Goal: Task Accomplishment & Management: Manage account settings

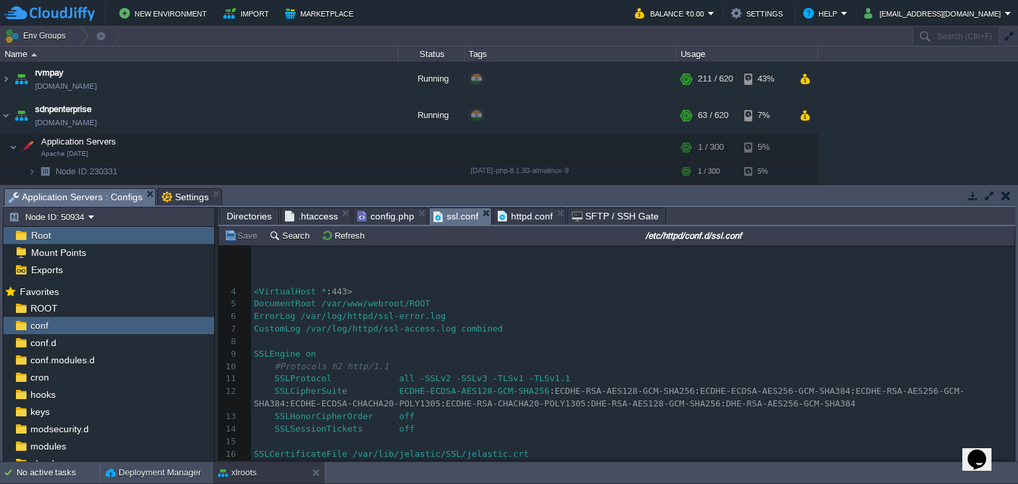
scroll to position [217, 0]
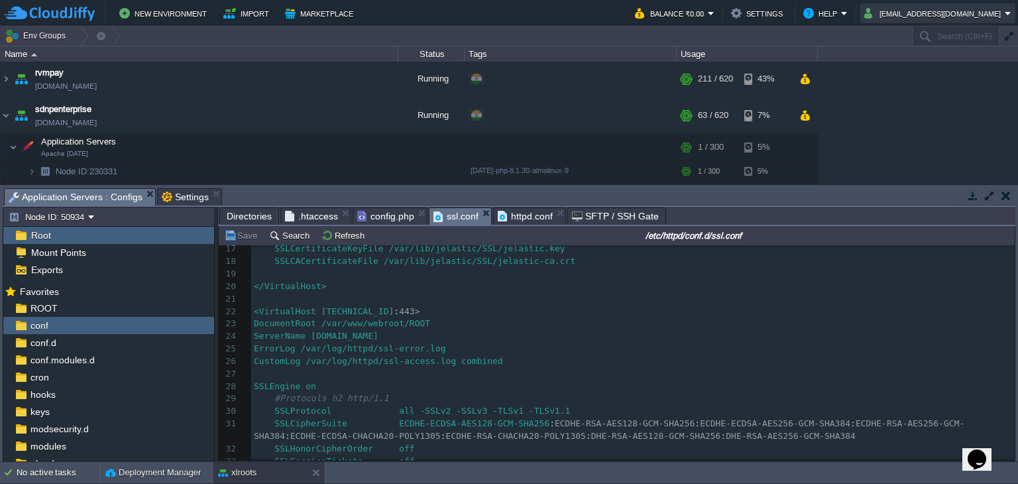
click at [933, 20] on button "[EMAIL_ADDRESS][DOMAIN_NAME]" at bounding box center [934, 13] width 141 height 16
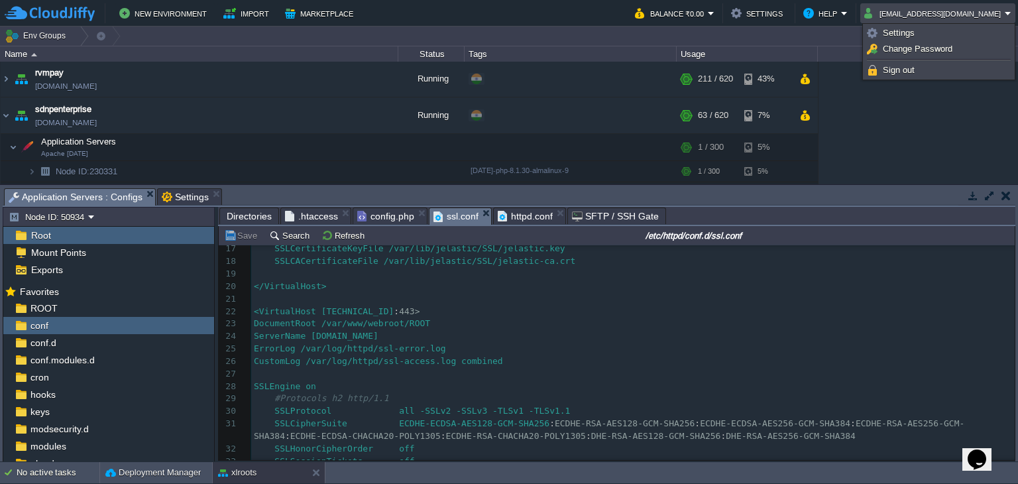
click at [528, 335] on pre "ServerName [DOMAIN_NAME]" at bounding box center [633, 336] width 764 height 13
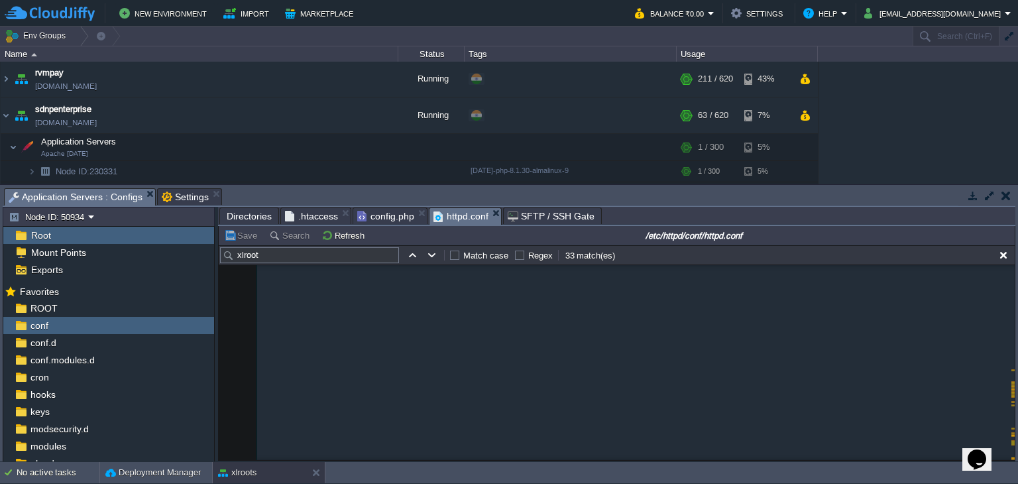
click at [491, 217] on em "httpd.conf" at bounding box center [467, 216] width 68 height 17
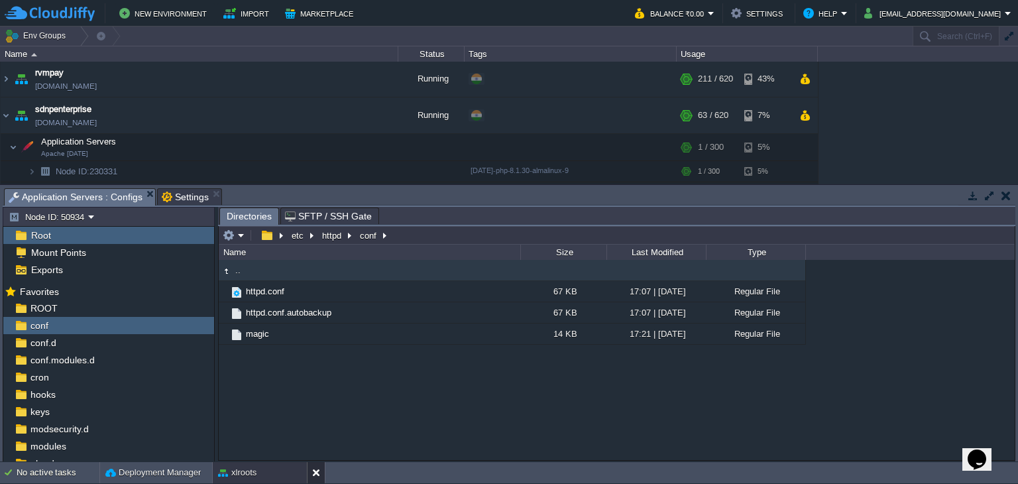
click at [311, 473] on div at bounding box center [316, 472] width 18 height 21
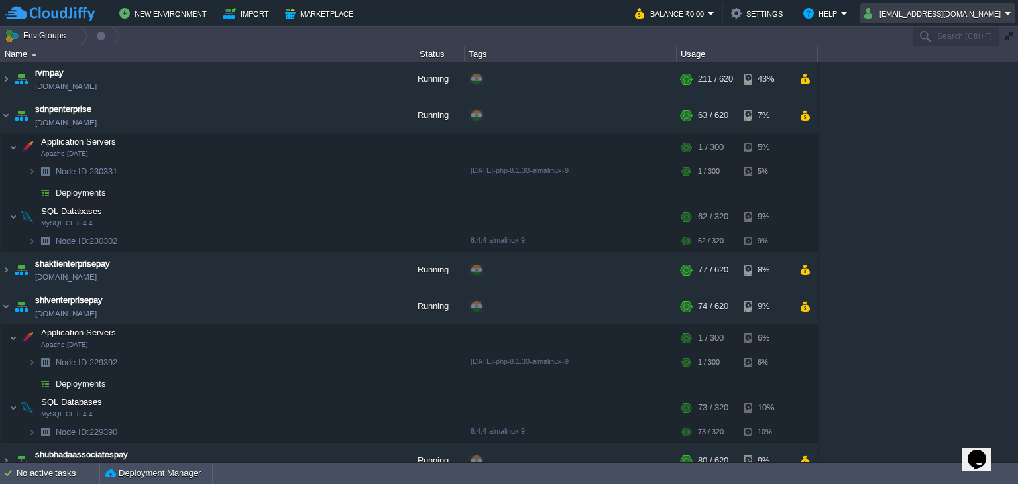
click at [949, 15] on button "[EMAIL_ADDRESS][DOMAIN_NAME]" at bounding box center [934, 13] width 141 height 16
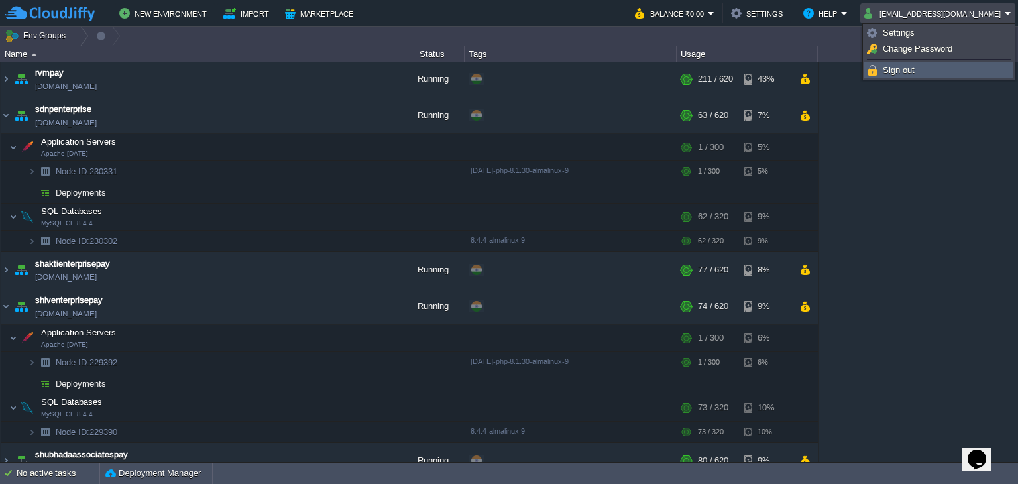
click at [904, 69] on span "Sign out" at bounding box center [899, 70] width 32 height 10
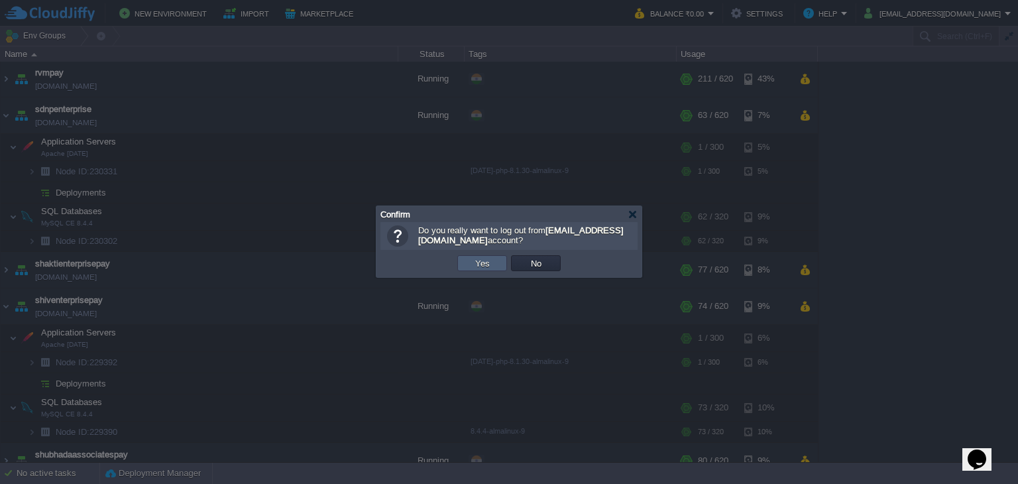
click at [491, 262] on button "Yes" at bounding box center [482, 263] width 23 height 12
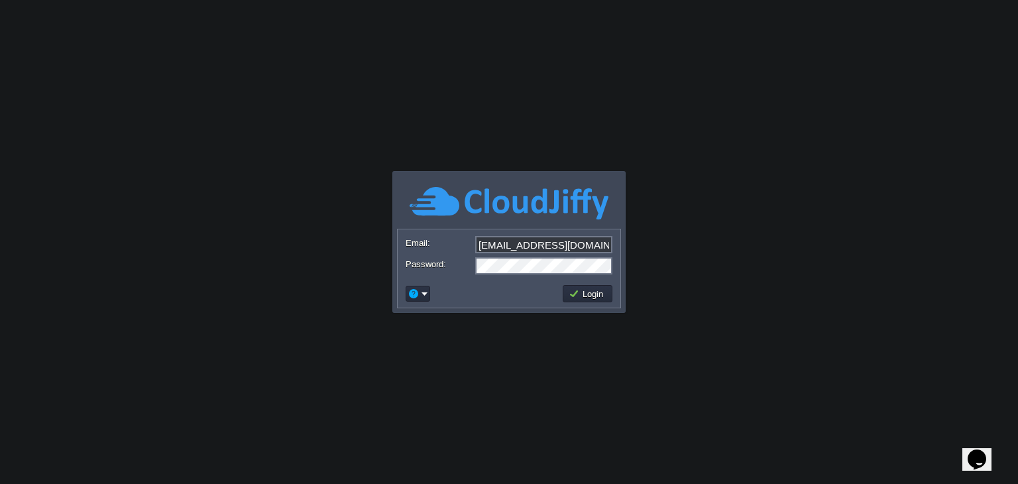
click at [591, 247] on input "[EMAIL_ADDRESS][DOMAIN_NAME]" at bounding box center [543, 244] width 137 height 17
type input "nileshkhanapurkar@mobeepay.net"
click at [597, 293] on button "Login" at bounding box center [588, 294] width 38 height 12
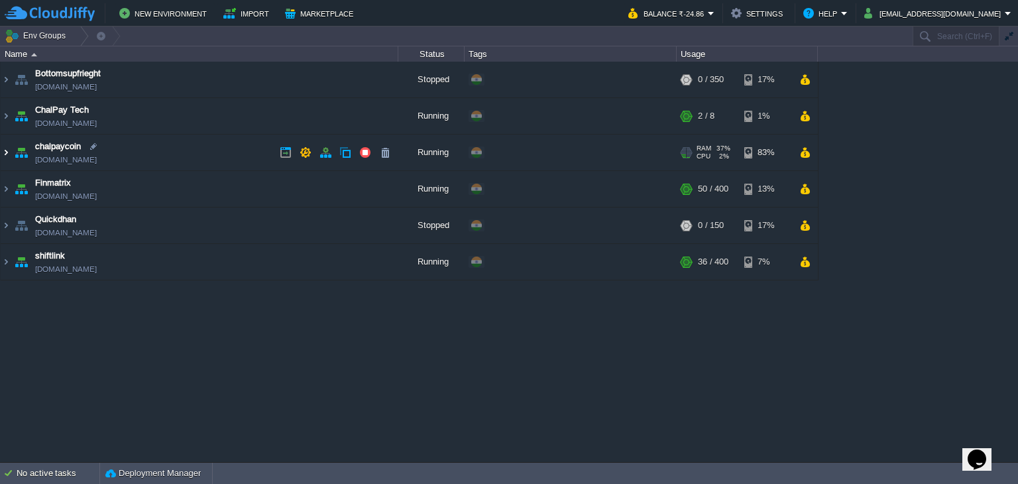
click at [6, 150] on img at bounding box center [6, 153] width 11 height 36
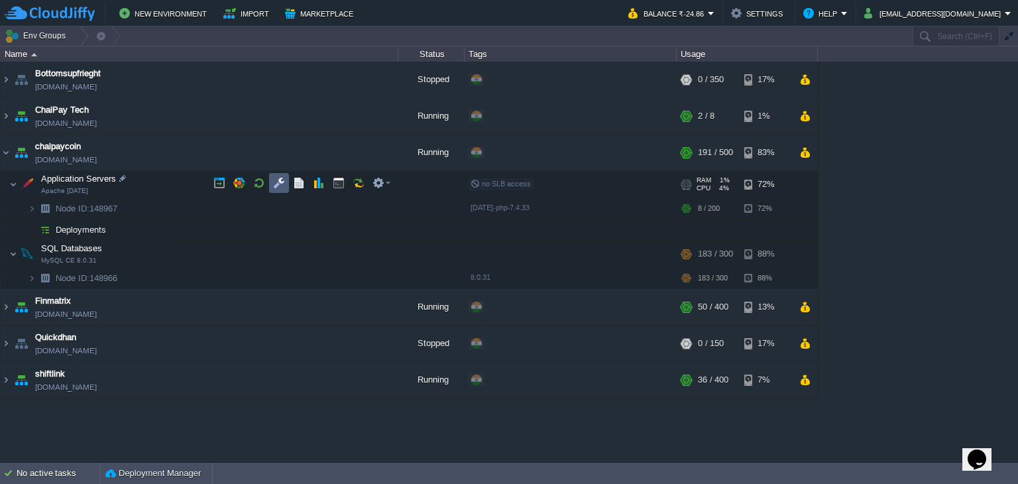
click at [281, 178] on button "button" at bounding box center [279, 183] width 12 height 12
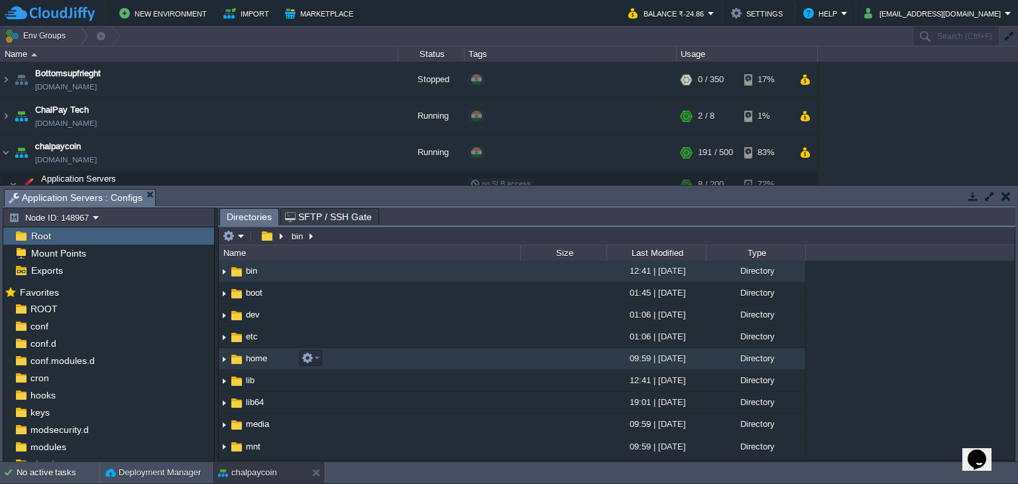
scroll to position [199, 0]
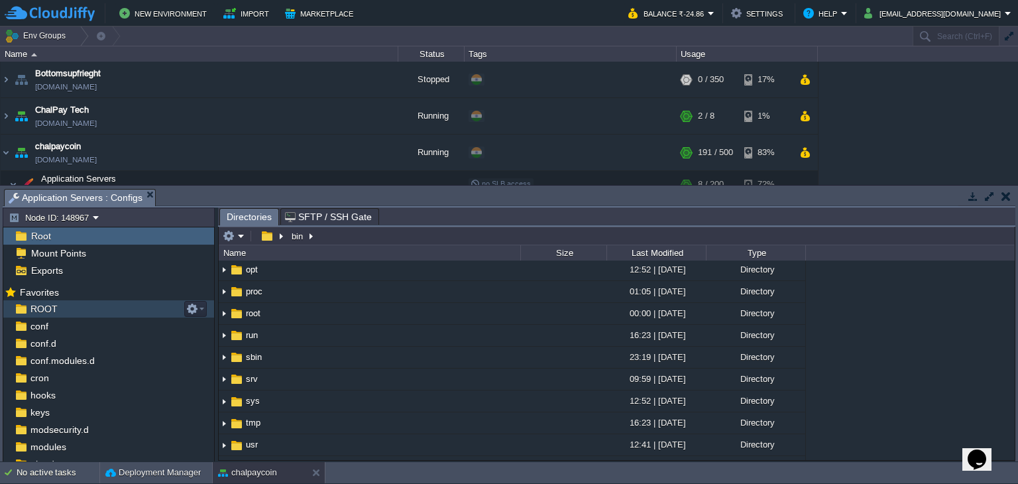
click at [66, 301] on div "ROOT" at bounding box center [108, 308] width 211 height 17
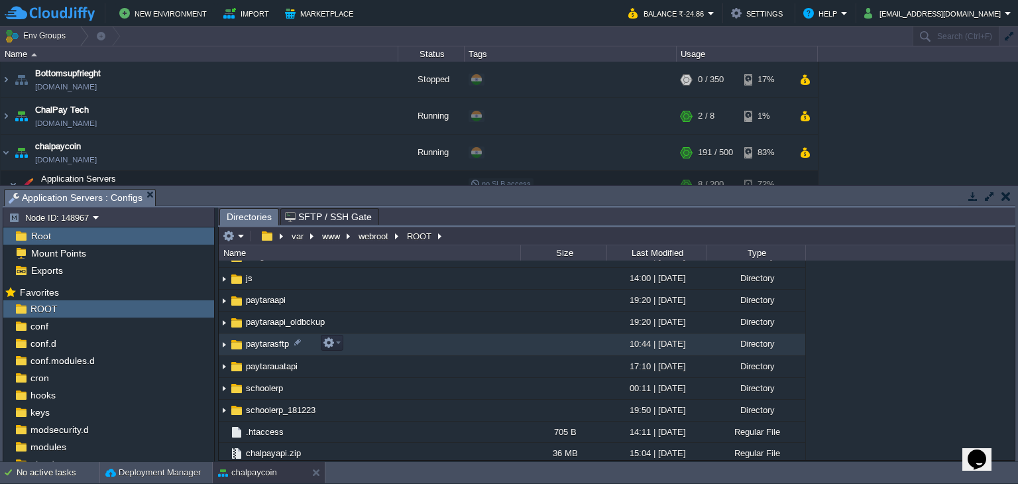
scroll to position [93, 0]
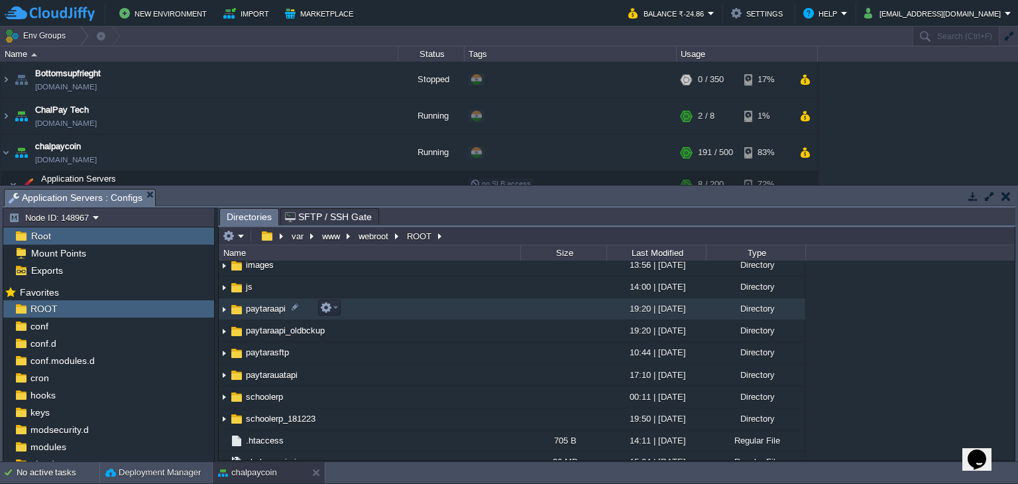
click at [257, 305] on span "paytaraapi" at bounding box center [266, 308] width 44 height 11
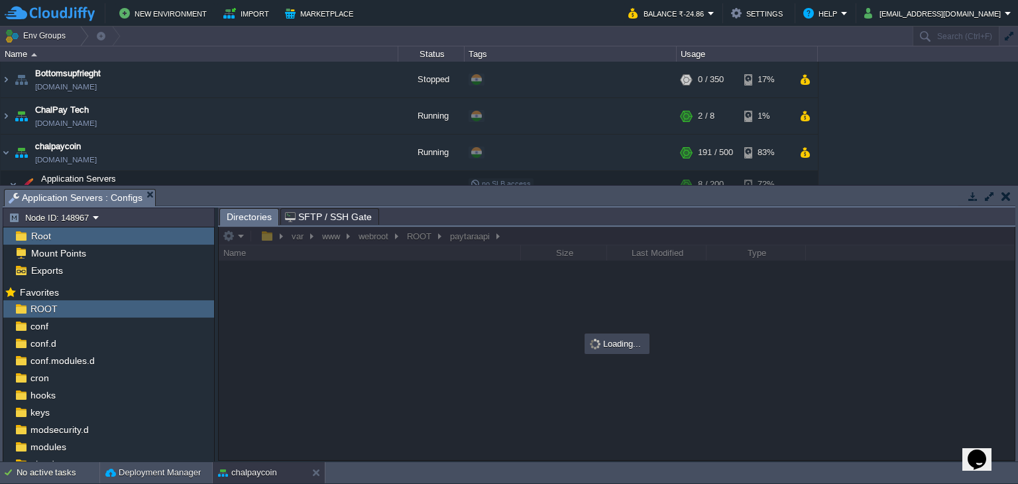
scroll to position [0, 0]
